Goal: Task Accomplishment & Management: Manage account settings

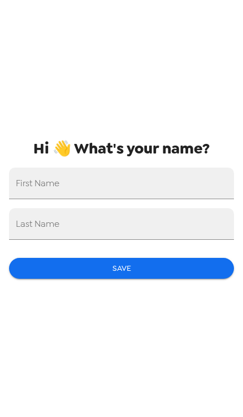
click at [161, 179] on input "First Name" at bounding box center [121, 184] width 225 height 32
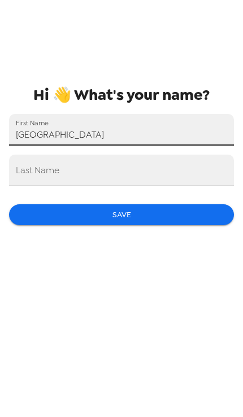
type input "[GEOGRAPHIC_DATA]"
click at [179, 208] on input "Last Name" at bounding box center [121, 224] width 225 height 32
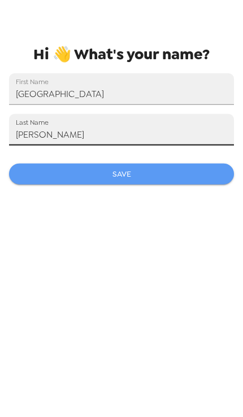
type input "[PERSON_NAME]"
click at [198, 258] on button "Save" at bounding box center [121, 268] width 225 height 21
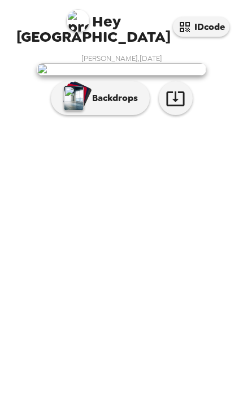
scroll to position [6, 0]
